Goal: Check status: Check status

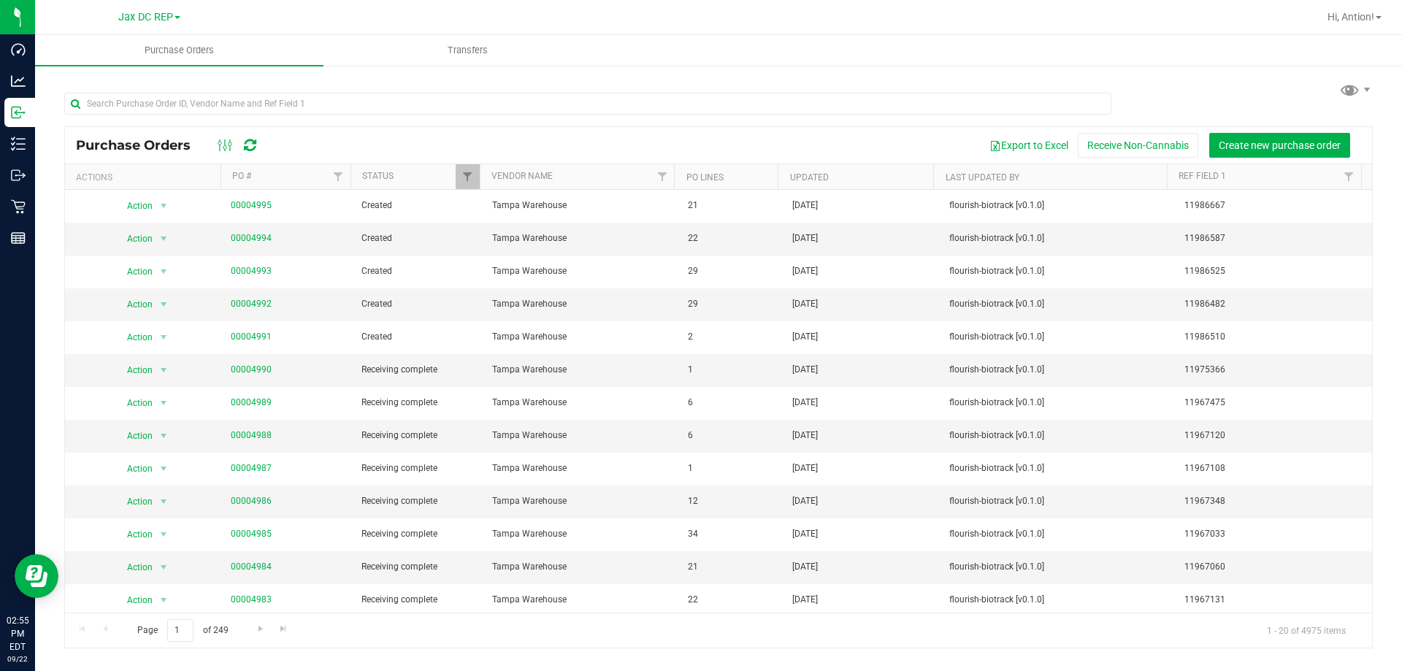
click at [248, 141] on icon at bounding box center [250, 145] width 12 height 15
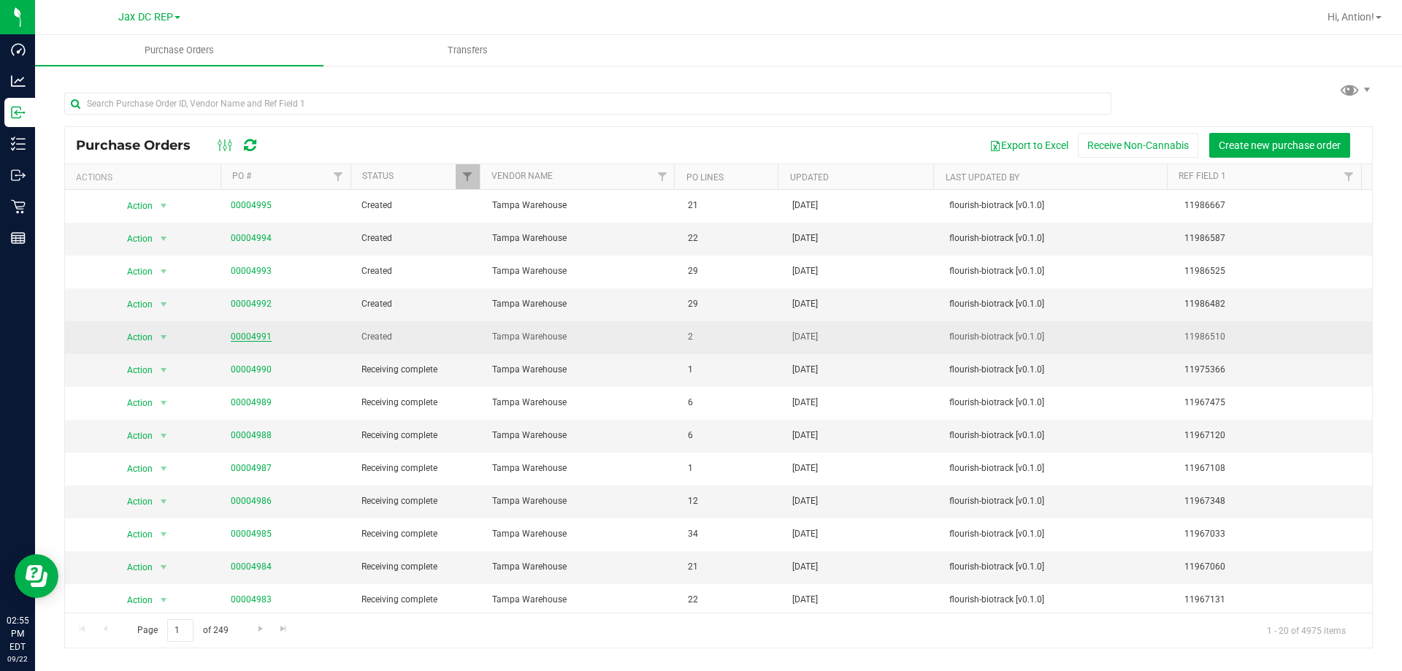
click at [248, 340] on link "00004991" at bounding box center [251, 336] width 41 height 10
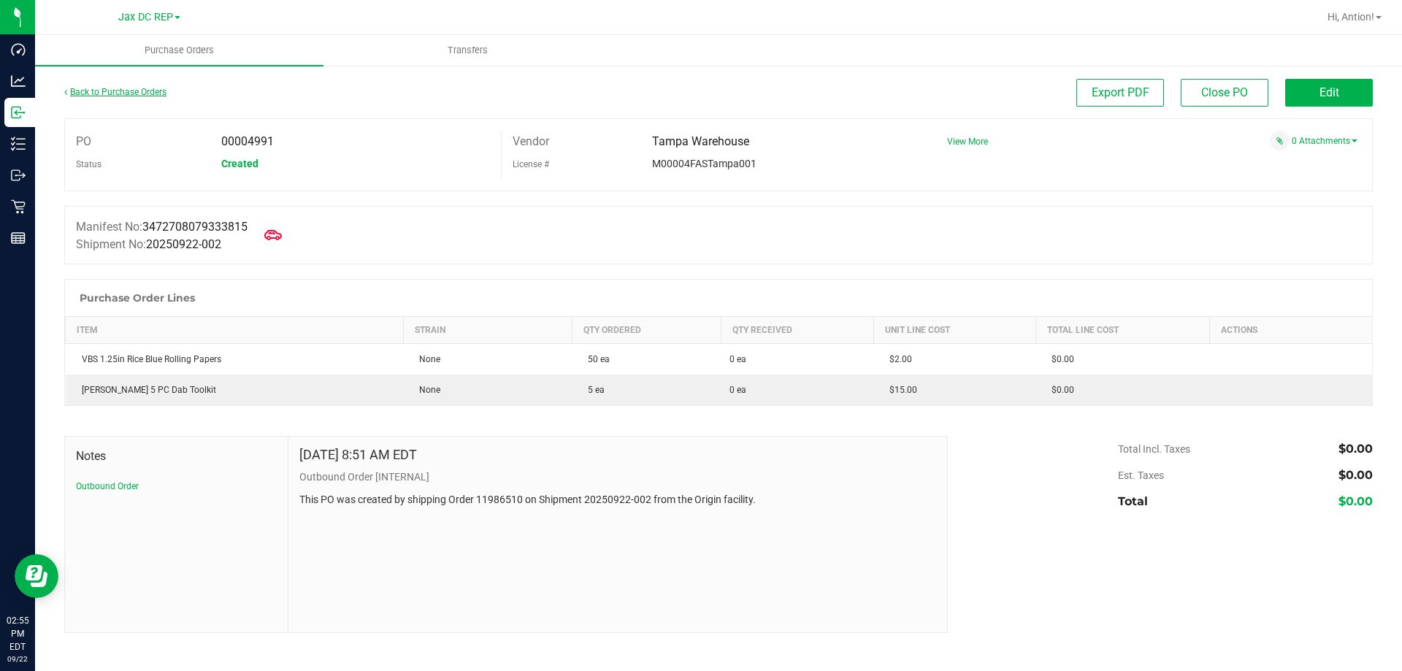
click at [139, 90] on link "Back to Purchase Orders" at bounding box center [115, 92] width 102 height 10
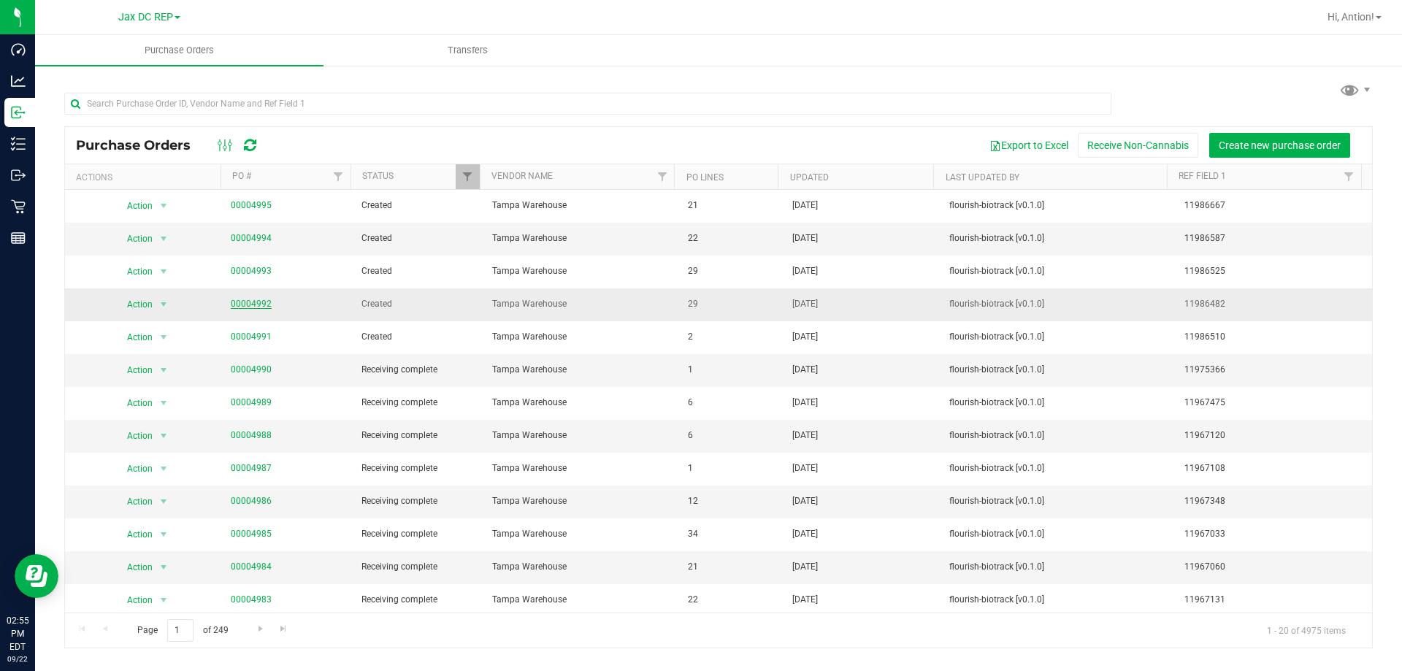
click at [232, 304] on link "00004992" at bounding box center [251, 304] width 41 height 10
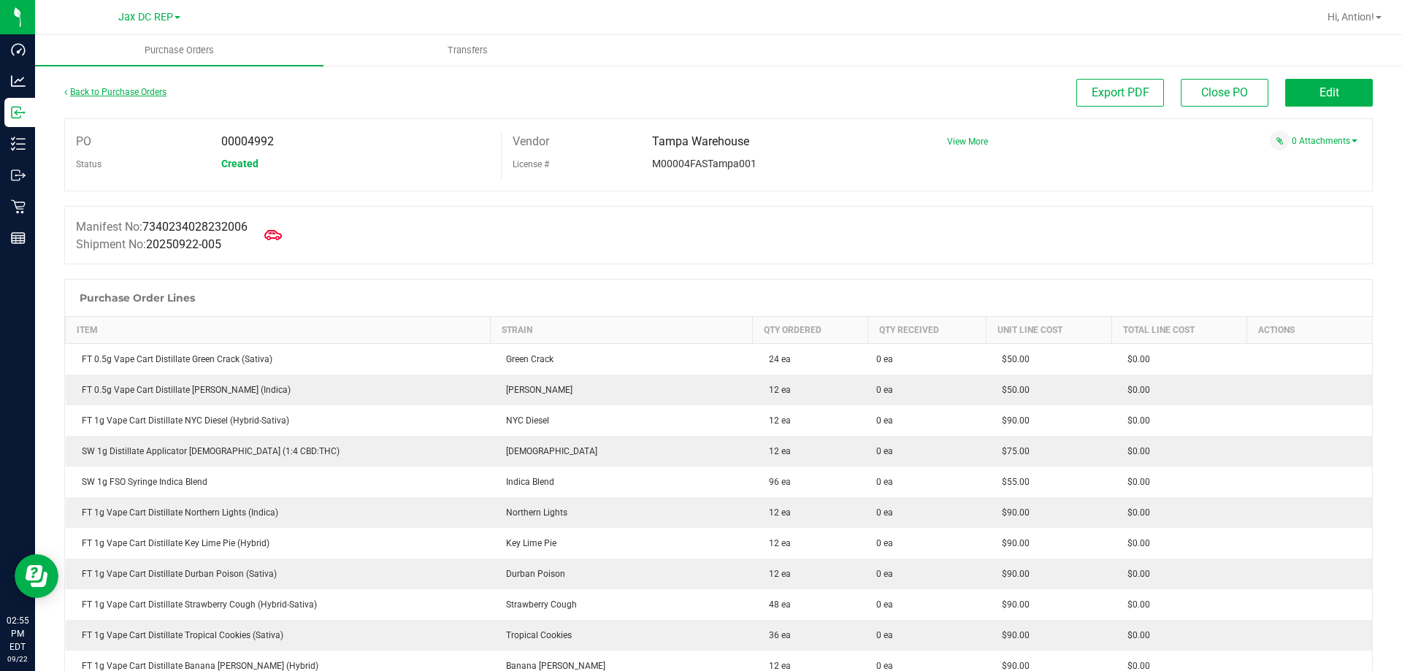
click at [156, 88] on link "Back to Purchase Orders" at bounding box center [115, 92] width 102 height 10
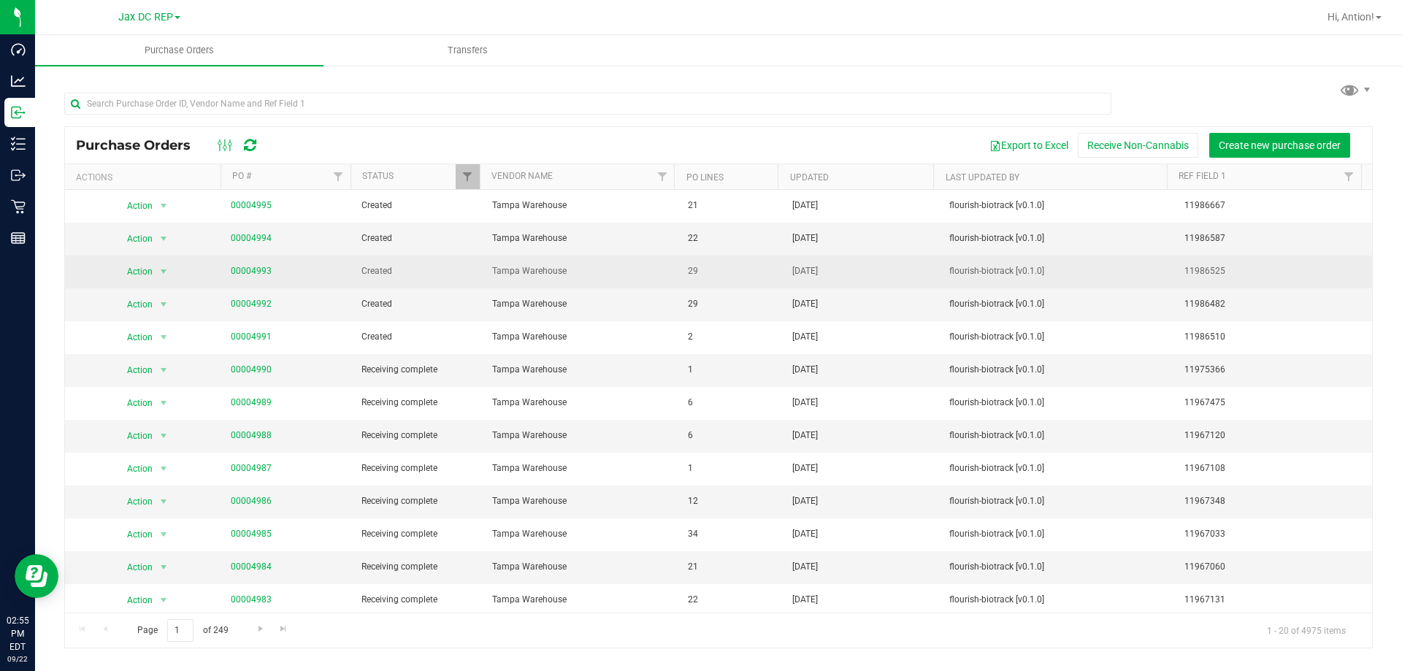
click at [250, 265] on span "00004993" at bounding box center [251, 271] width 41 height 14
click at [248, 272] on link "00004993" at bounding box center [251, 271] width 41 height 10
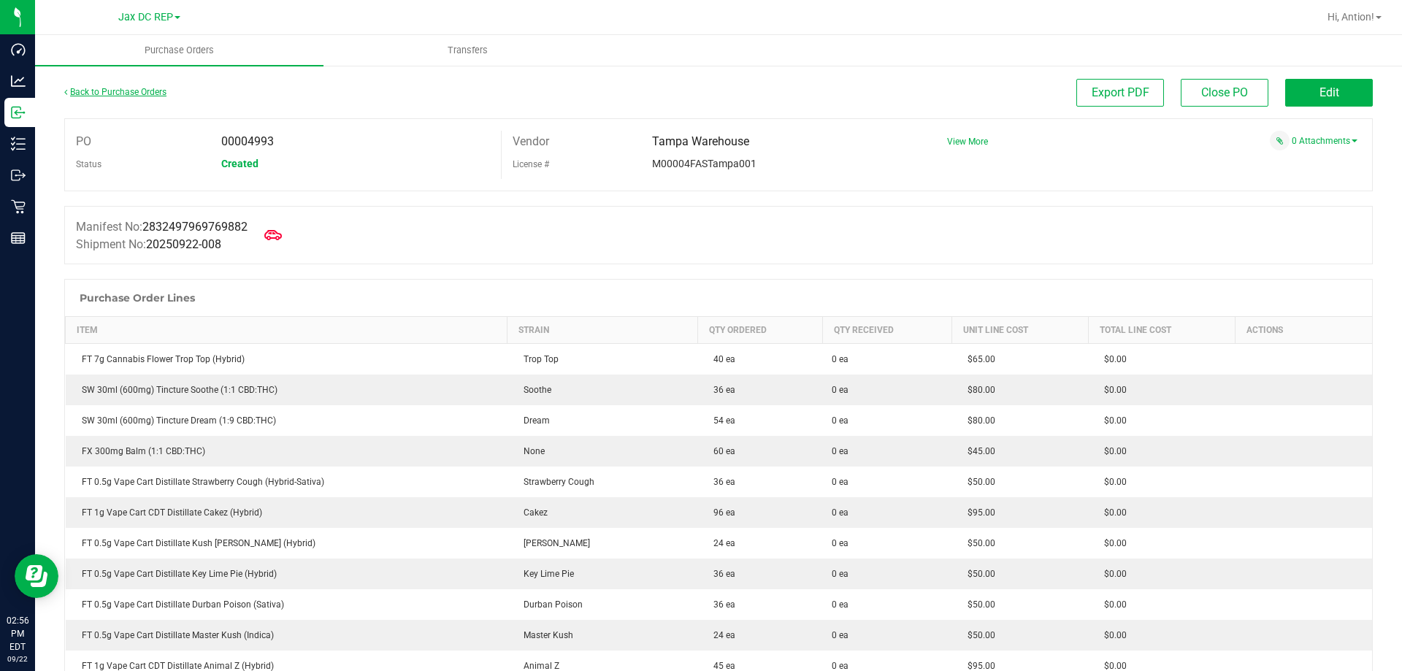
click at [120, 94] on link "Back to Purchase Orders" at bounding box center [115, 92] width 102 height 10
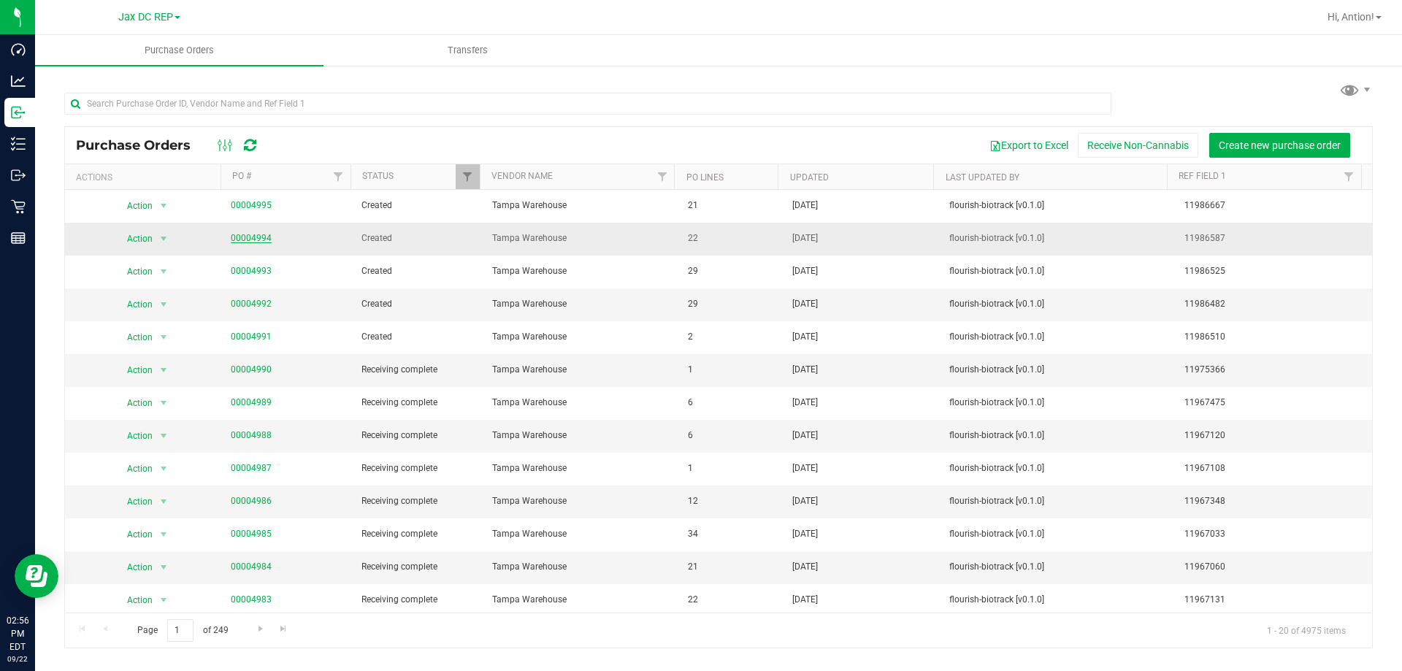
click at [242, 237] on link "00004994" at bounding box center [251, 238] width 41 height 10
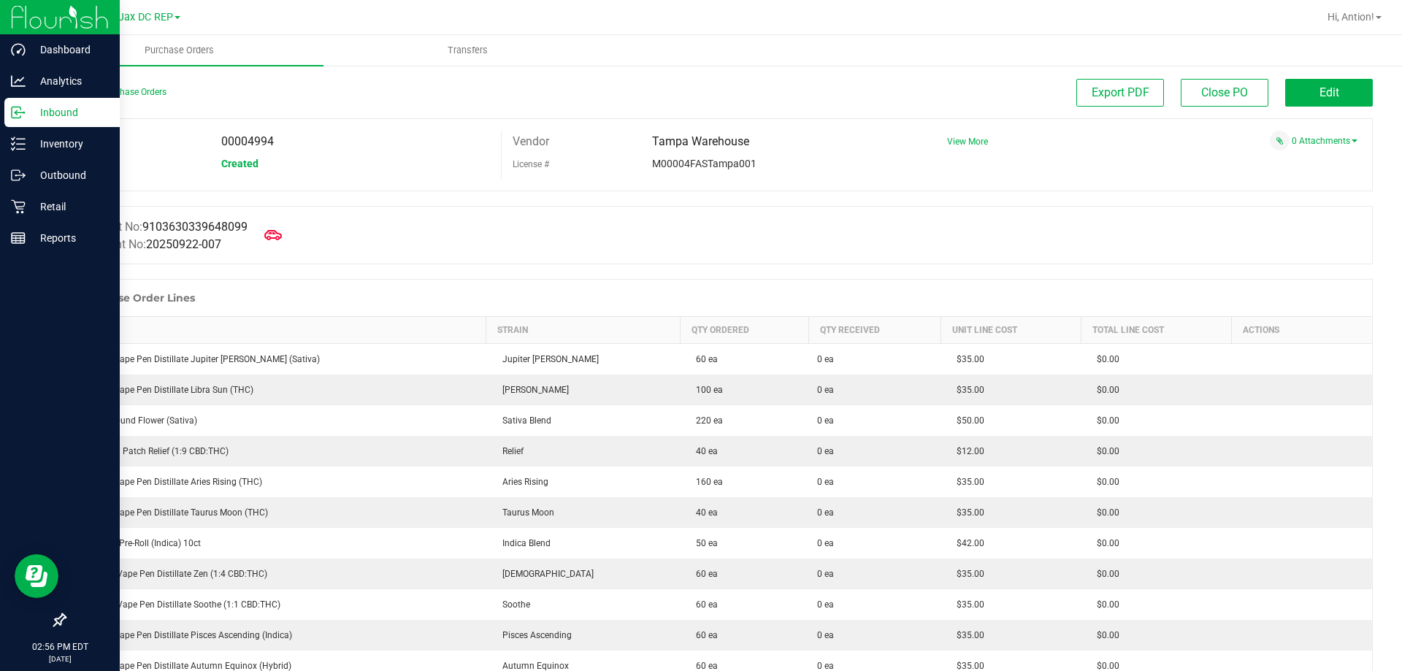
click at [21, 114] on icon at bounding box center [18, 112] width 15 height 15
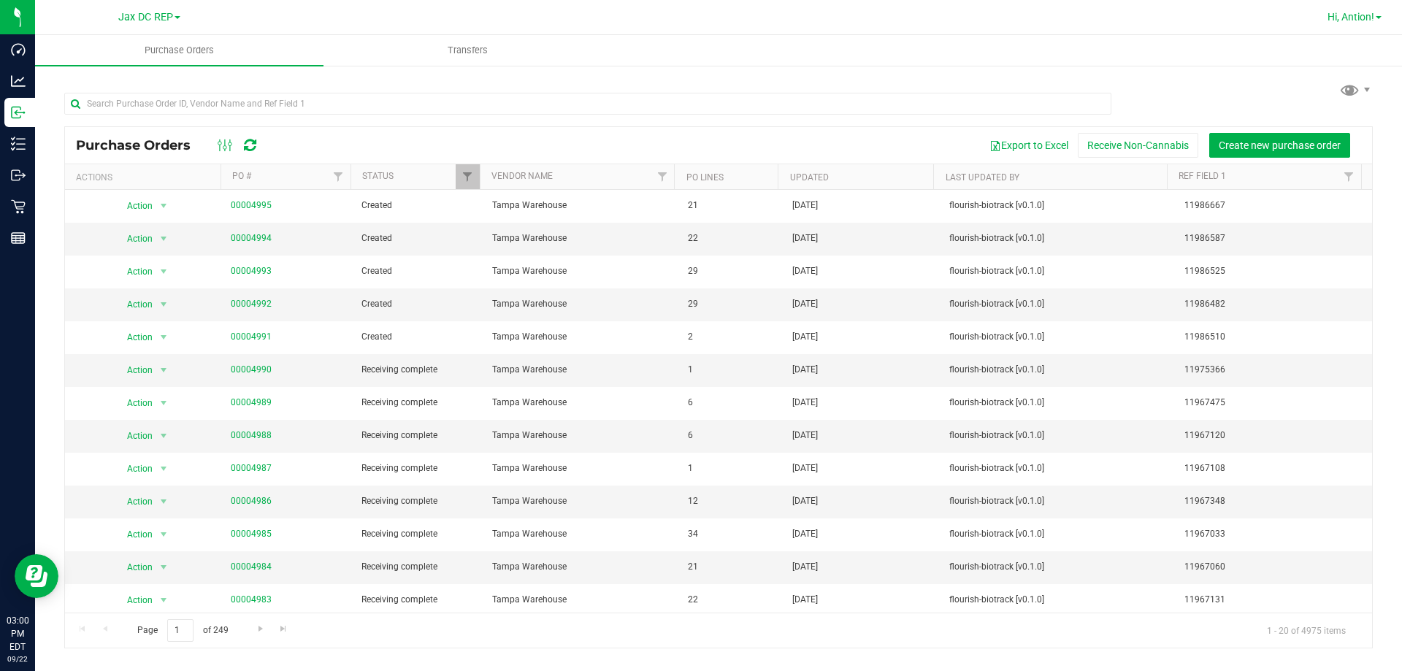
click at [1349, 19] on span "Hi, Antion!" at bounding box center [1350, 17] width 47 height 12
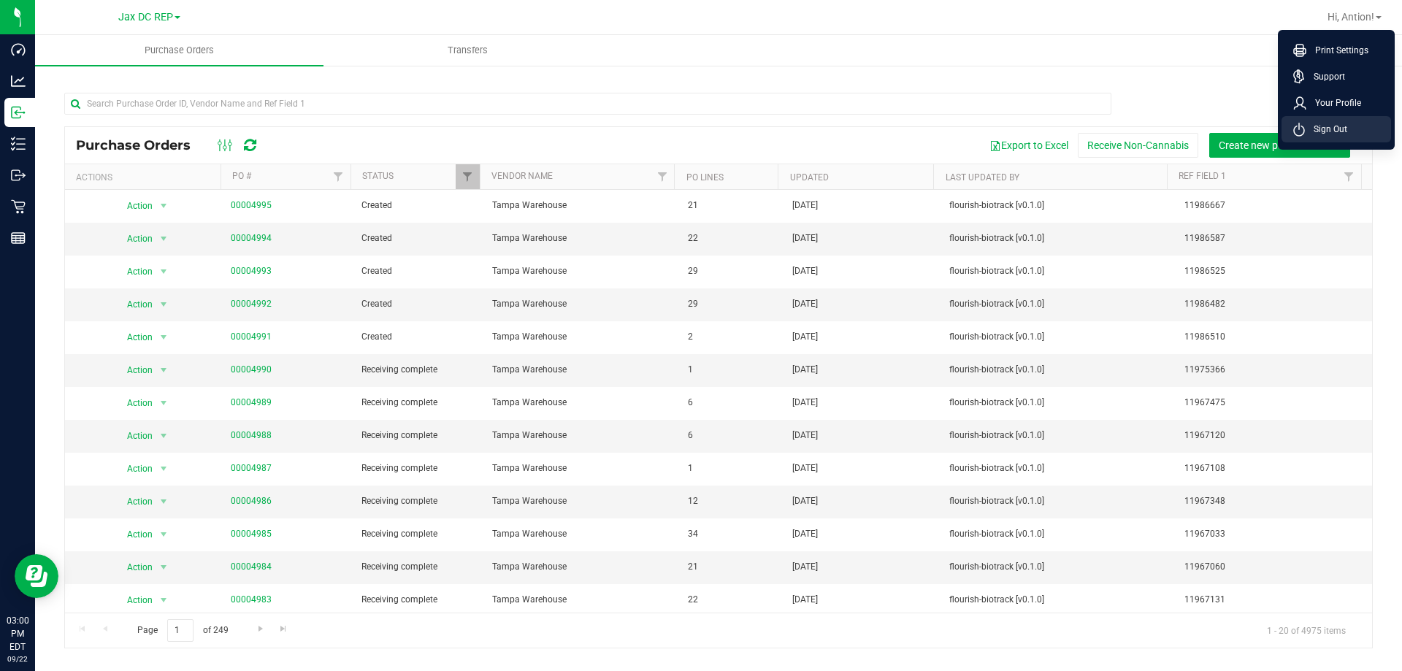
click at [1313, 131] on span "Sign Out" at bounding box center [1326, 129] width 42 height 15
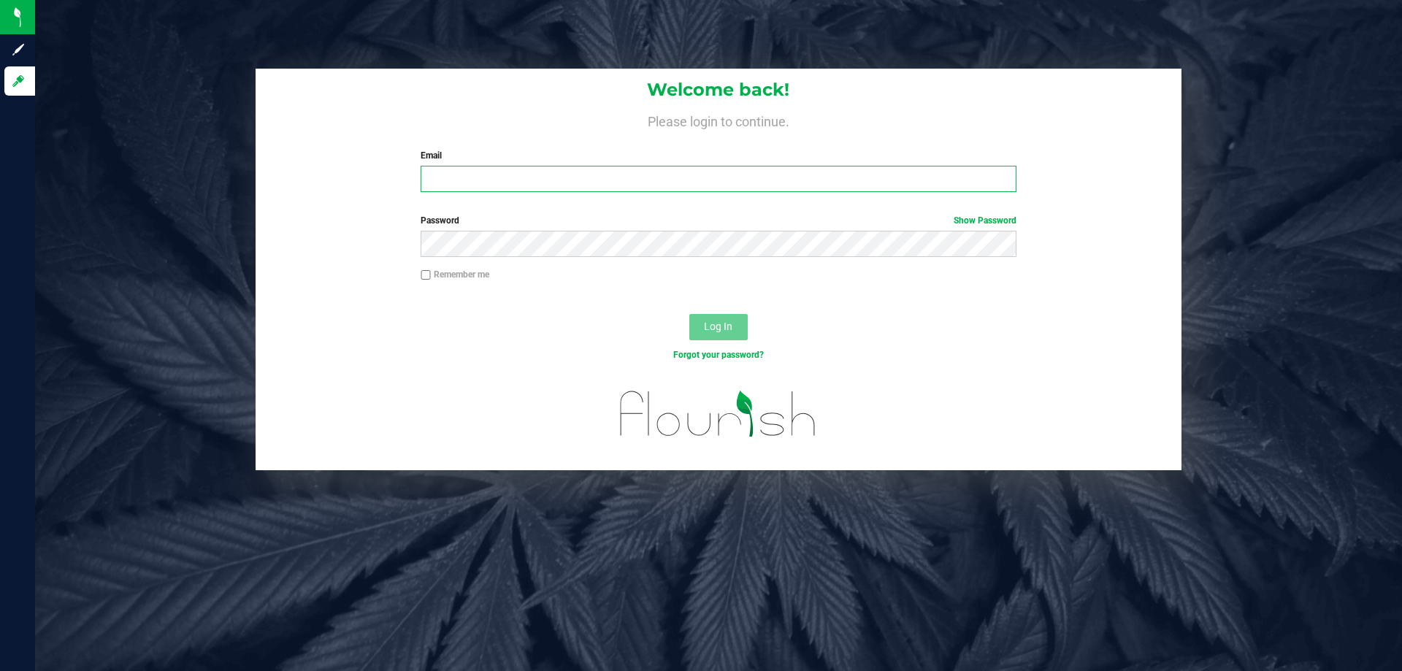
click at [783, 179] on input "Email" at bounding box center [718, 179] width 595 height 26
type input "[EMAIL_ADDRESS][DOMAIN_NAME]"
click at [724, 332] on span "Log In" at bounding box center [718, 327] width 28 height 12
